Goal: Find contact information: Find contact information

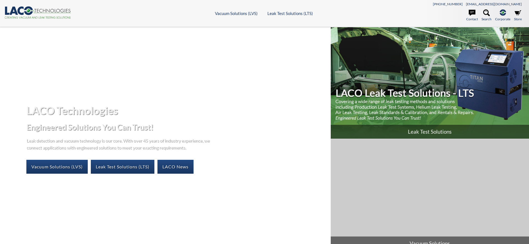
select select "Language Translate Widget"
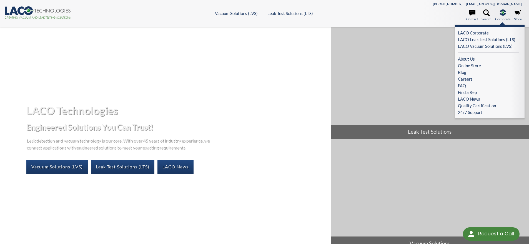
click at [468, 33] on link "LACO Corporate" at bounding box center [488, 32] width 61 height 7
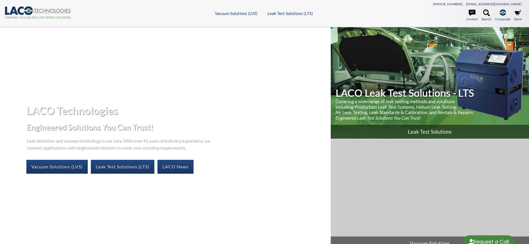
select select "Language Translate Widget"
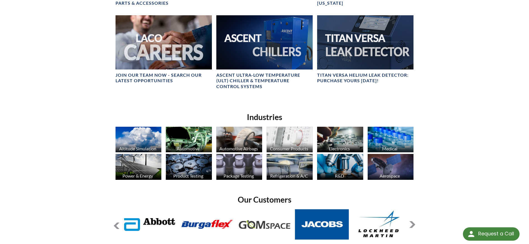
scroll to position [215, 0]
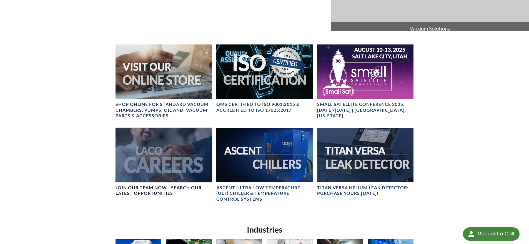
click at [156, 164] on div at bounding box center [164, 155] width 96 height 54
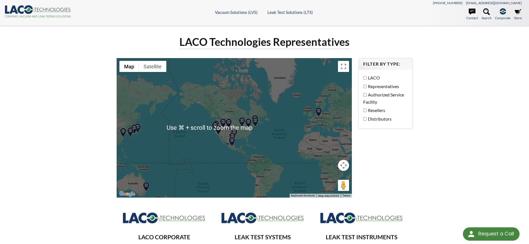
scroll to position [45, 0]
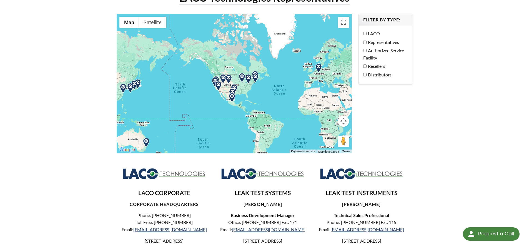
click at [218, 83] on img at bounding box center [219, 86] width 10 height 10
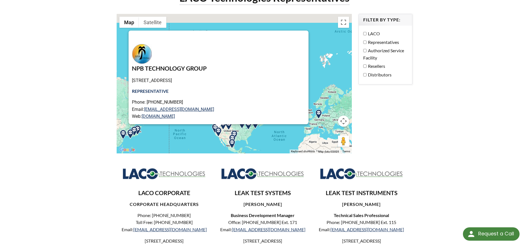
click at [152, 104] on div "NPB TECHNOLOGY GROUP 1048 Irvine Ave, Newport Beach, CA 92660, USA Representati…" at bounding box center [235, 84] width 236 height 140
click at [269, 126] on div "NPB TECHNOLOGY GROUP 1048 Irvine Ave, Newport Beach, CA 92660, USA Representati…" at bounding box center [235, 84] width 236 height 140
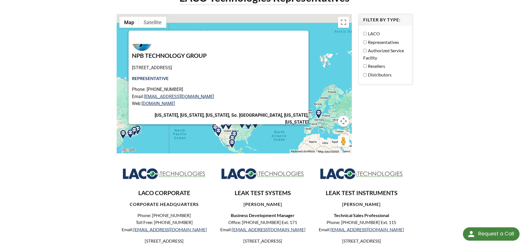
scroll to position [0, 0]
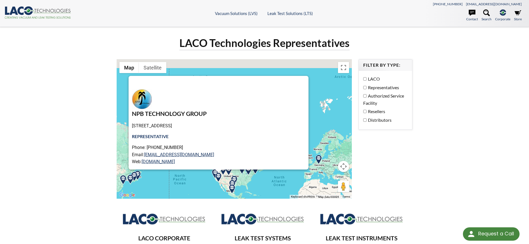
click at [302, 100] on div "NPB TECHNOLOGY GROUP 1048 Irvine Ave, Newport Beach, CA 92660, USA Representati…" at bounding box center [235, 129] width 236 height 140
click at [295, 86] on button "Close" at bounding box center [301, 82] width 13 height 13
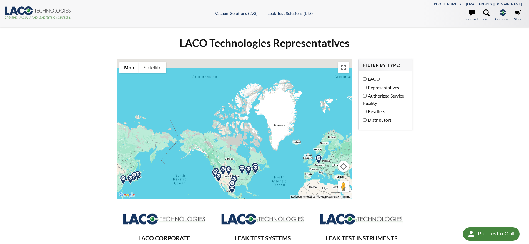
click at [255, 168] on img at bounding box center [256, 170] width 10 height 10
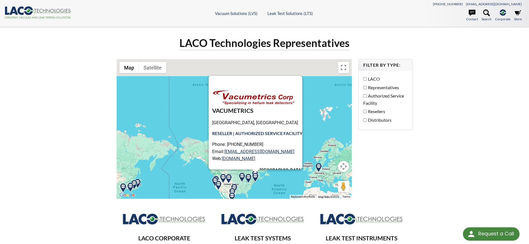
click at [310, 103] on div "VACUMETRICS East Taunton, MA 02718, USA RESELLER | AUTHORIZED SERVICE FACILITY …" at bounding box center [235, 129] width 236 height 140
drag, startPoint x: 311, startPoint y: 103, endPoint x: 309, endPoint y: 105, distance: 3.0
click at [311, 104] on div "VACUMETRICS East Taunton, MA 02718, USA RESELLER | AUTHORIZED SERVICE FACILITY …" at bounding box center [235, 129] width 236 height 140
click at [184, 134] on div "VACUMETRICS East Taunton, MA 02718, USA RESELLER | AUTHORIZED SERVICE FACILITY …" at bounding box center [235, 129] width 236 height 140
click at [297, 80] on button "Close" at bounding box center [295, 82] width 13 height 13
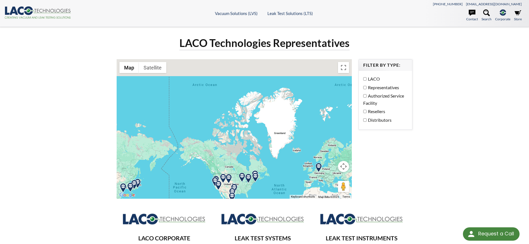
click at [255, 170] on img at bounding box center [255, 175] width 10 height 10
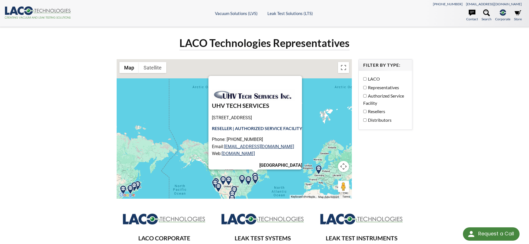
click at [321, 96] on div "UHV TECH SERVICES 774 Whittier Hwy, Sandwich, NH 03227, USA RESELLER | AUTHORIZ…" at bounding box center [235, 129] width 236 height 140
click at [300, 76] on button "Close" at bounding box center [295, 82] width 13 height 13
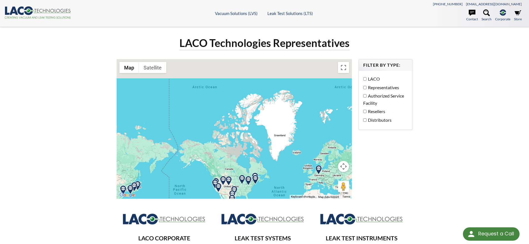
click at [242, 177] on img at bounding box center [242, 180] width 10 height 10
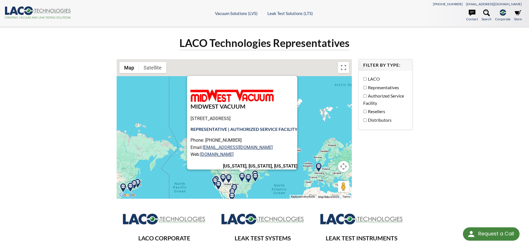
click at [311, 115] on div "MIDWEST VACUUM 15 Spinning Wheel Rd, Hinsdale, IL 60521, USA Representative | A…" at bounding box center [235, 129] width 236 height 140
click at [256, 85] on div at bounding box center [237, 82] width 94 height 13
click at [249, 176] on img at bounding box center [249, 179] width 10 height 10
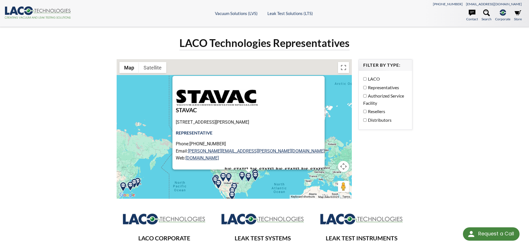
click at [269, 84] on div at bounding box center [244, 82] width 136 height 13
click at [268, 83] on div at bounding box center [244, 82] width 136 height 13
click at [236, 183] on img at bounding box center [235, 188] width 10 height 10
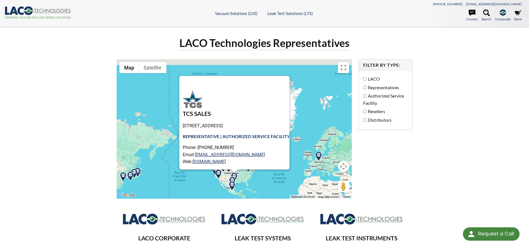
click at [270, 91] on div "TCS SALES 9701 Dessau Rd, Austin, TX 78754, USA REPRESENTATIVE | AUTHORIZED SER…" at bounding box center [236, 133] width 107 height 88
click at [271, 92] on div "TCS SALES 9701 Dessau Rd, Austin, TX 78754, USA REPRESENTATIVE | AUTHORIZED SER…" at bounding box center [236, 133] width 107 height 88
click at [271, 93] on div "TCS SALES 9701 Dessau Rd, Austin, TX 78754, USA REPRESENTATIVE | AUTHORIZED SER…" at bounding box center [236, 133] width 107 height 88
click at [444, 90] on div "LACO Technologies Representatives ← Move left → Move right ↑ Move up ↓ Move dow…" at bounding box center [264, 221] width 529 height 388
click at [258, 117] on div "TCS SALES 9701 Dessau Rd, Austin, TX 78754, USA REPRESENTATIVE | AUTHORIZED SER…" at bounding box center [236, 133] width 107 height 88
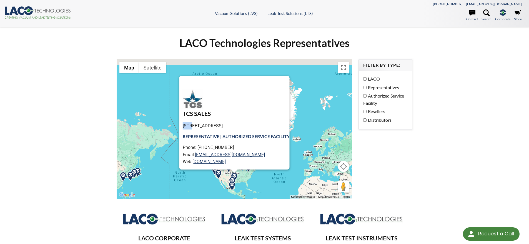
click at [258, 117] on div "TCS SALES 9701 Dessau Rd, Austin, TX 78754, USA REPRESENTATIVE | AUTHORIZED SER…" at bounding box center [236, 133] width 107 height 88
click at [332, 102] on div "TCS SALES 9701 Dessau Rd, Austin, TX 78754, USA REPRESENTATIVE | AUTHORIZED SER…" at bounding box center [235, 129] width 236 height 140
click at [189, 182] on div "TCS SALES 9701 Dessau Rd, Austin, TX 78754, USA REPRESENTATIVE | AUTHORIZED SER…" at bounding box center [235, 129] width 236 height 140
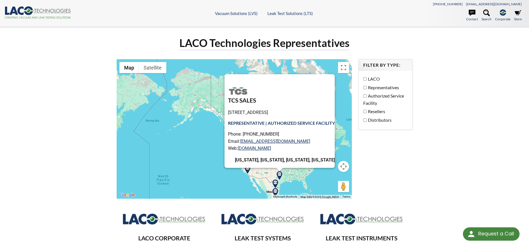
scroll to position [51, 0]
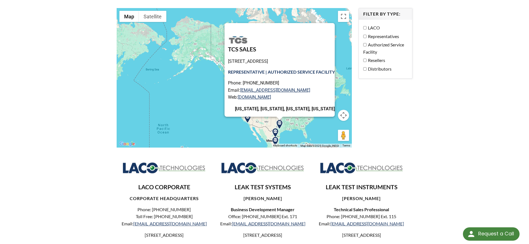
click at [347, 59] on div "TCS SALES 9701 Dessau Rd, Austin, TX 78754, USA REPRESENTATIVE | AUTHORIZED SER…" at bounding box center [235, 78] width 236 height 140
click at [330, 75] on div "TCS SALES 9701 Dessau Rd, Austin, TX 78754, USA REPRESENTATIVE | AUTHORIZED SER…" at bounding box center [281, 69] width 107 height 88
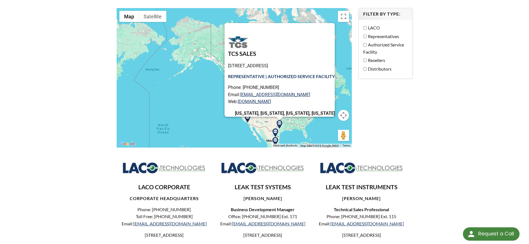
scroll to position [0, 0]
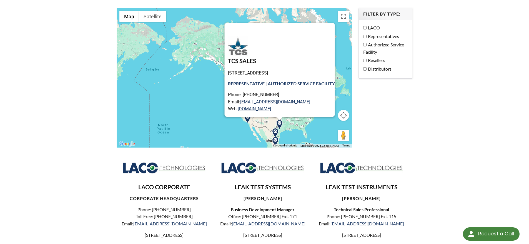
click at [300, 38] on div "TCS SALES 9701 Dessau Rd, Austin, TX 78754, USA REPRESENTATIVE | AUTHORIZED SER…" at bounding box center [281, 80] width 107 height 88
click at [277, 27] on div at bounding box center [275, 29] width 94 height 13
click at [341, 17] on button "Toggle fullscreen view" at bounding box center [343, 16] width 11 height 11
